Goal: Navigation & Orientation: Find specific page/section

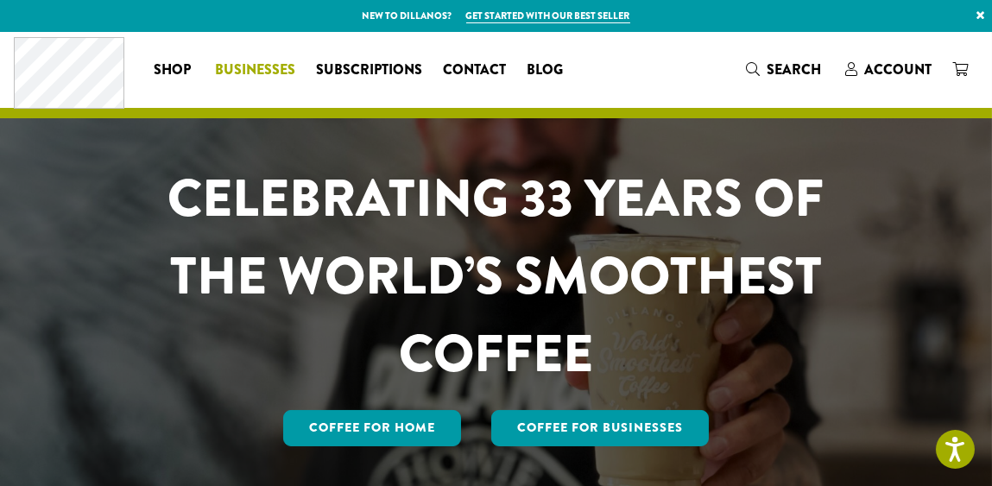
click at [253, 67] on span "Businesses" at bounding box center [255, 71] width 80 height 22
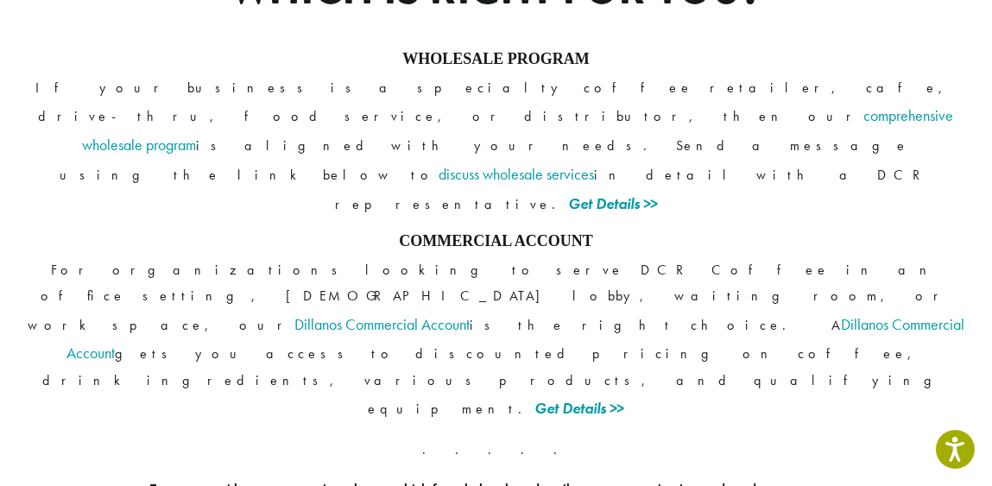
scroll to position [1536, 0]
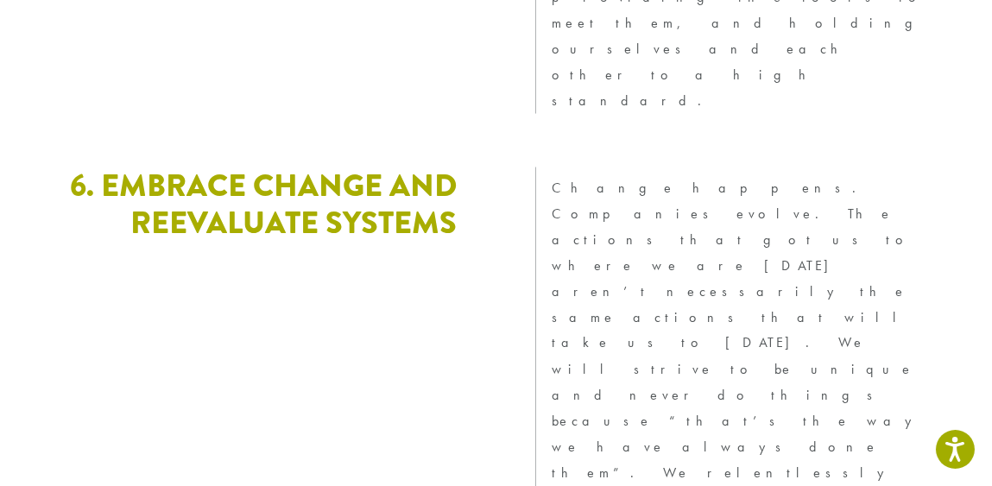
scroll to position [5137, 0]
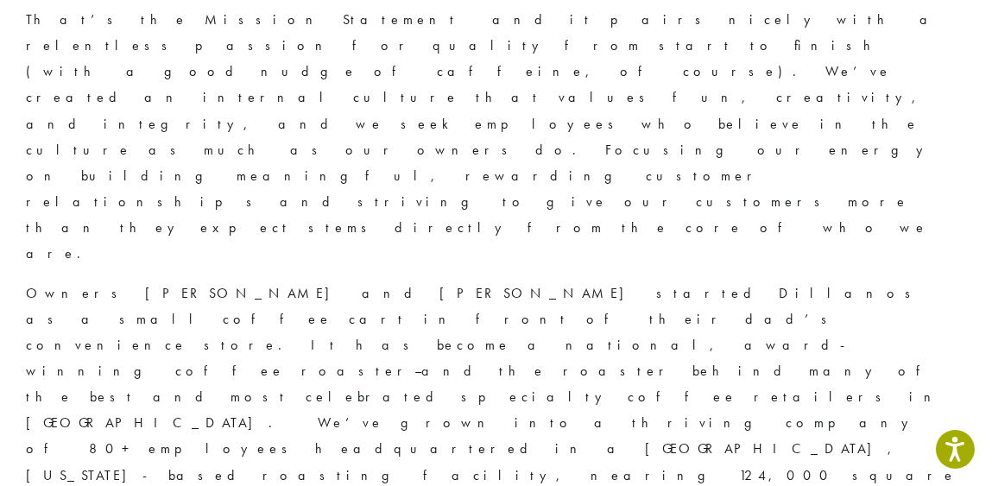
scroll to position [470, 0]
